Goal: Information Seeking & Learning: Understand process/instructions

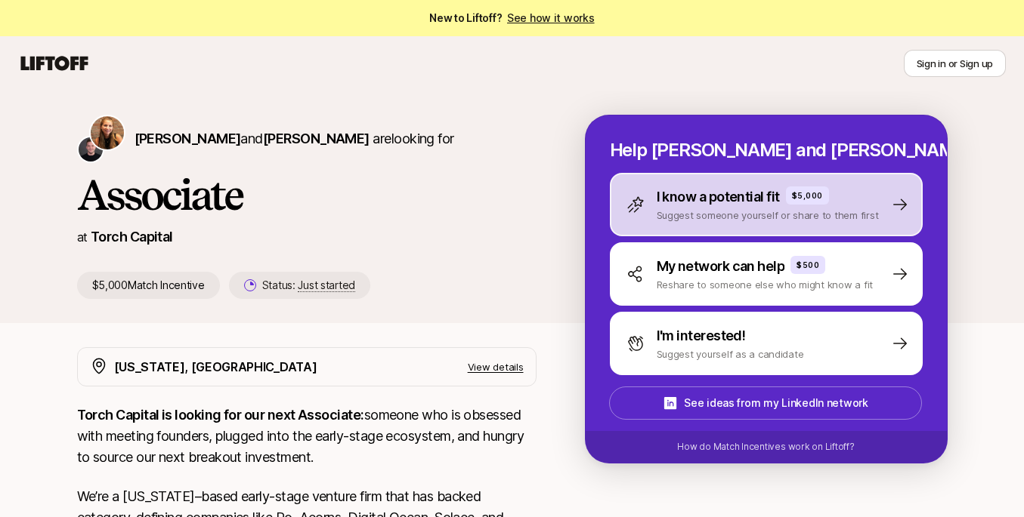
click at [851, 187] on div "I know a potential fit $5,000" at bounding box center [767, 197] width 222 height 21
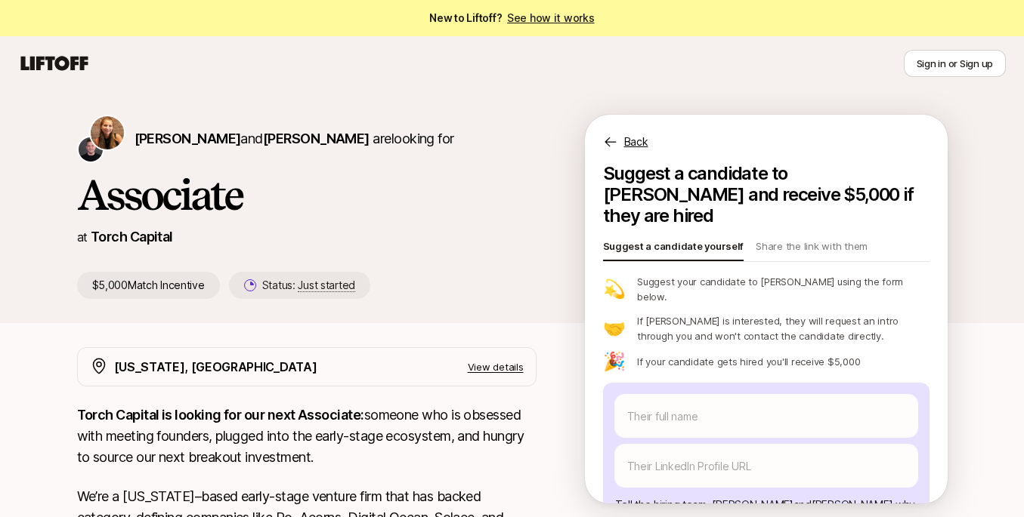
click at [76, 66] on icon at bounding box center [54, 63] width 73 height 21
click at [536, 20] on link "See how it works" at bounding box center [551, 17] width 88 height 13
type textarea "x"
